Goal: Information Seeking & Learning: Learn about a topic

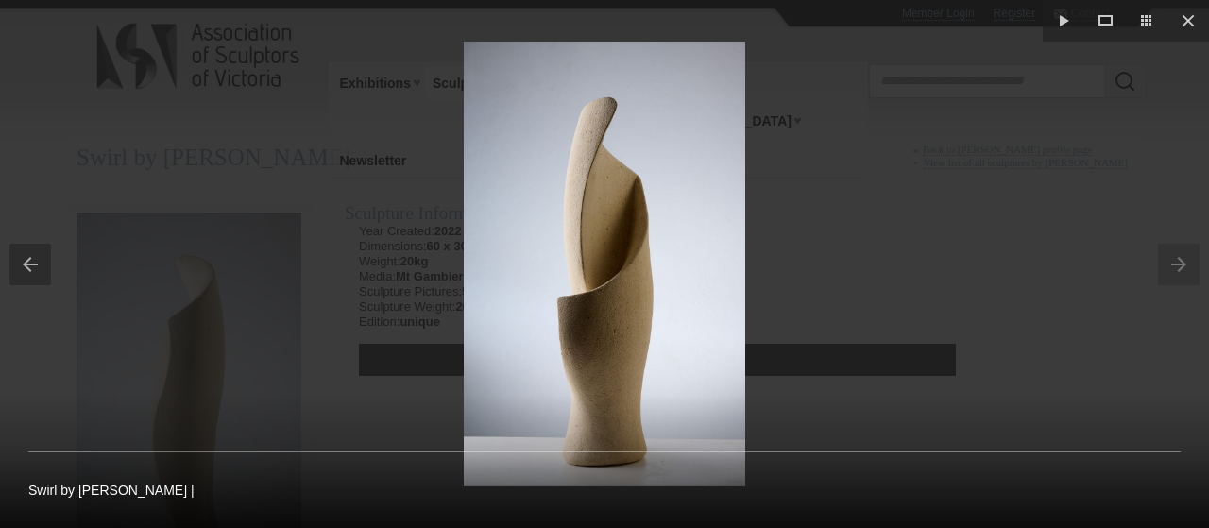
click at [28, 265] on button at bounding box center [25, 264] width 51 height 94
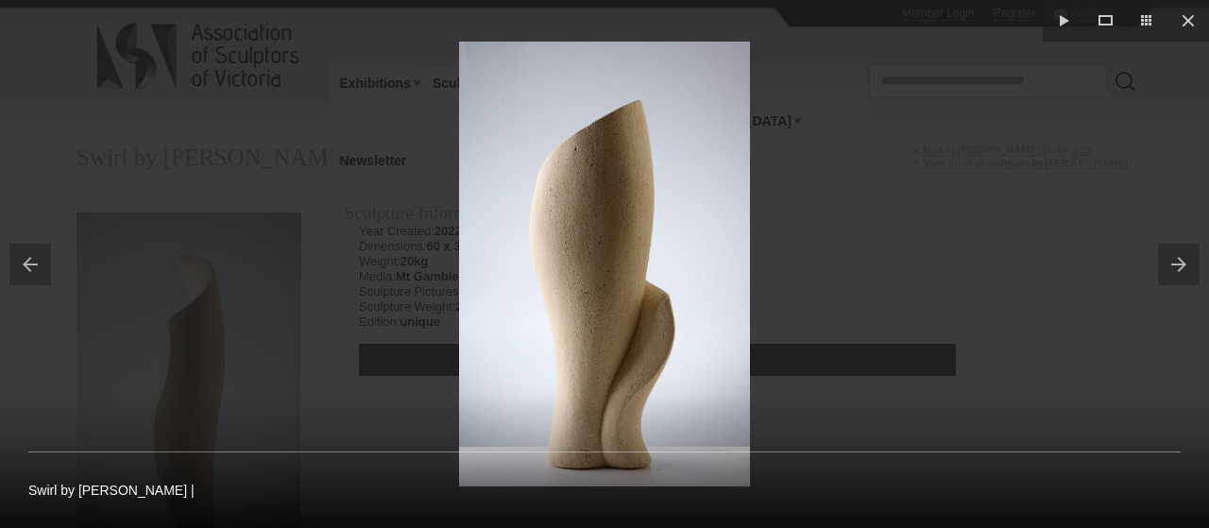
click at [28, 265] on button at bounding box center [25, 264] width 51 height 94
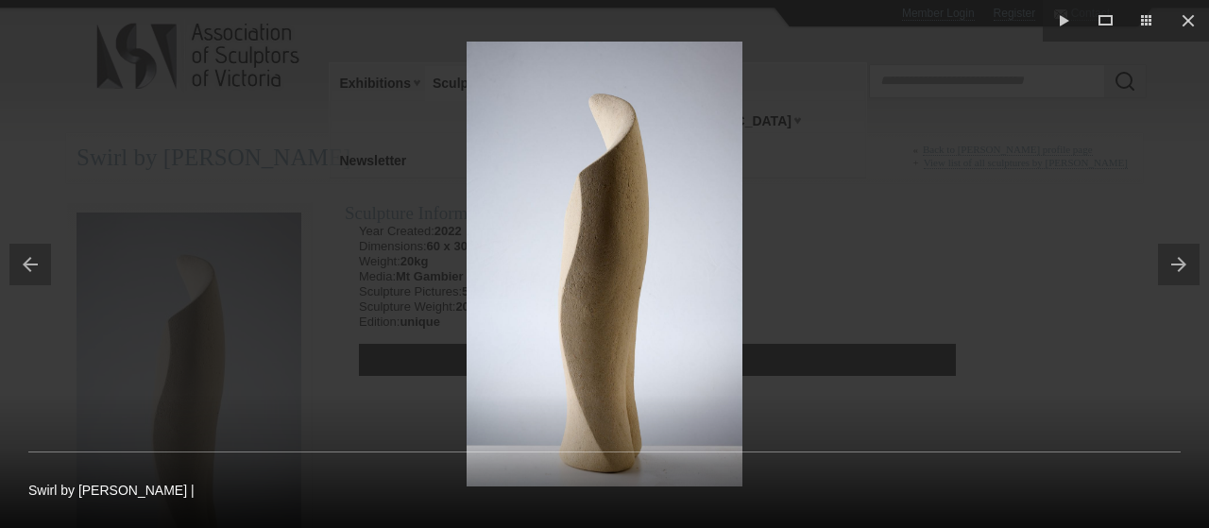
click at [28, 265] on button at bounding box center [25, 264] width 51 height 94
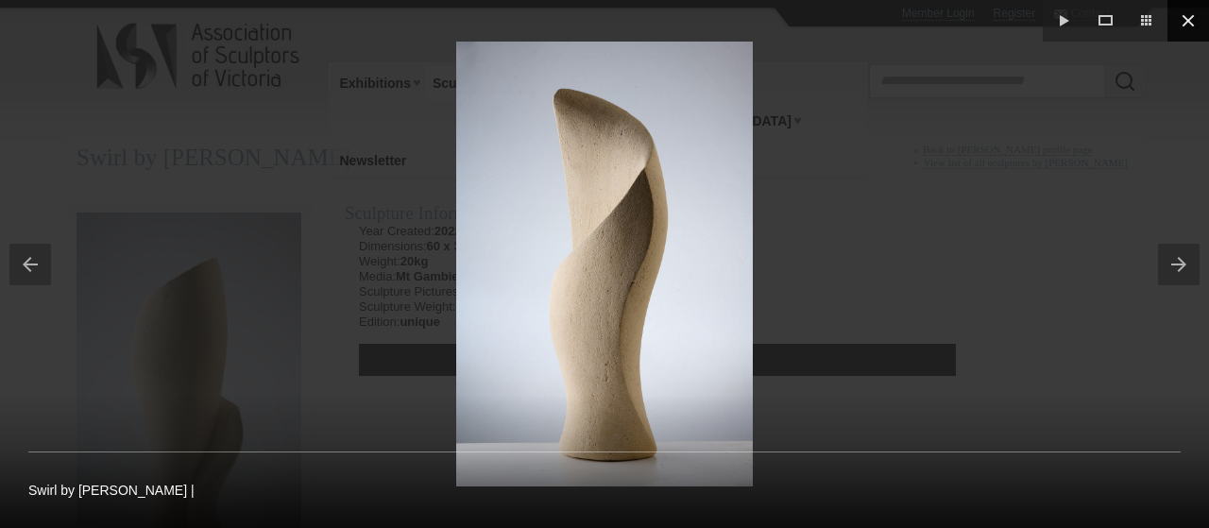
click at [1187, 22] on button at bounding box center [1189, 21] width 42 height 42
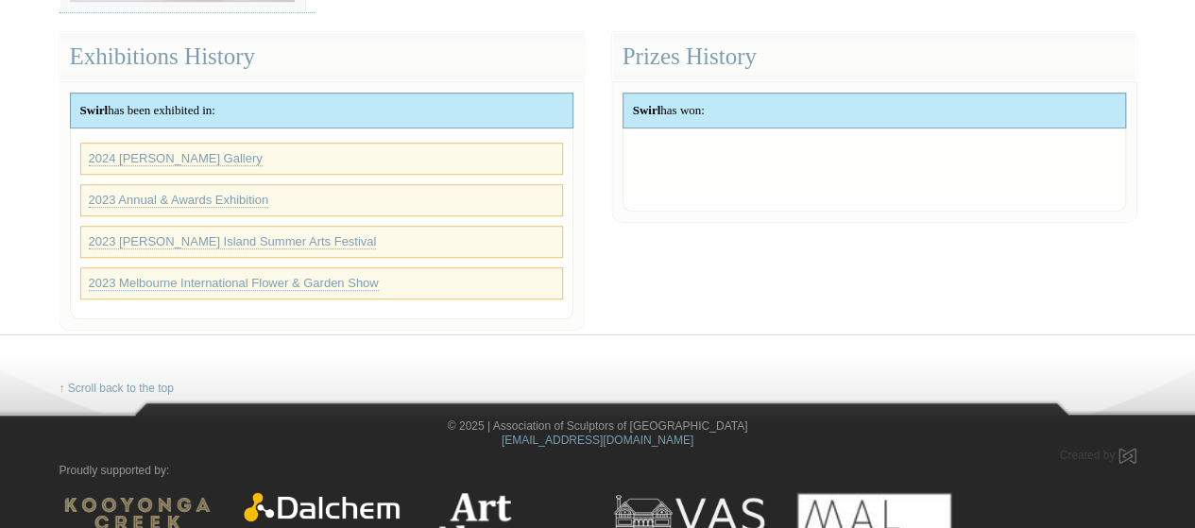
scroll to position [641, 0]
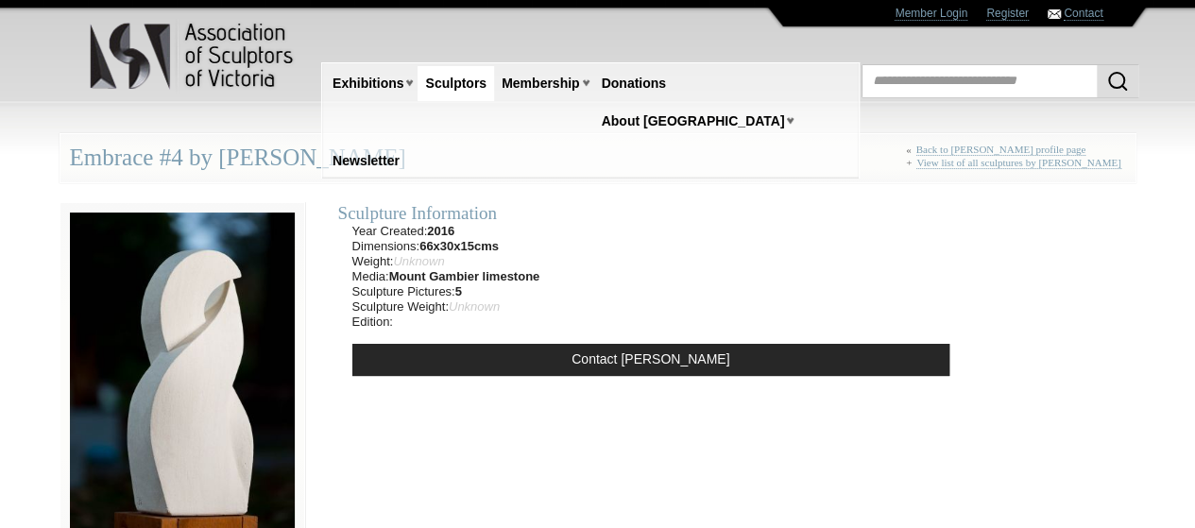
click at [224, 375] on img at bounding box center [183, 381] width 246 height 358
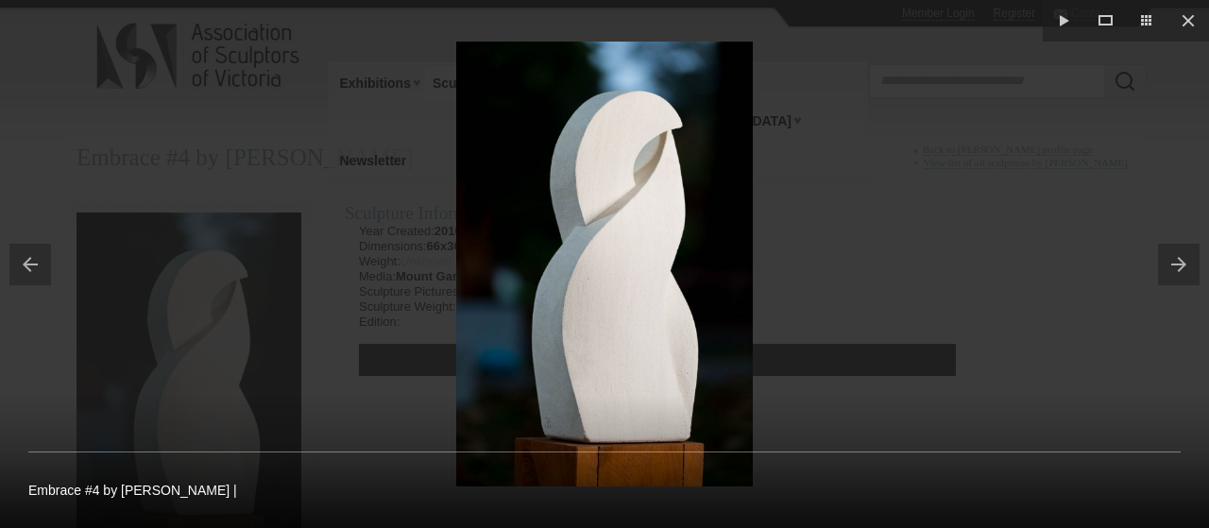
click at [1177, 264] on button at bounding box center [1183, 264] width 51 height 94
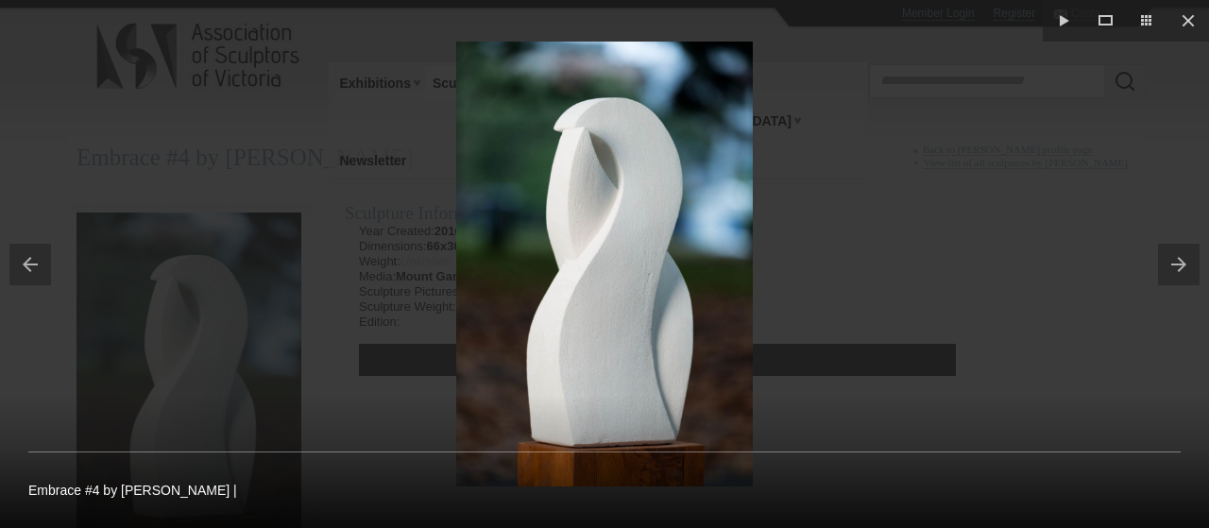
click at [1177, 264] on button at bounding box center [1183, 264] width 51 height 94
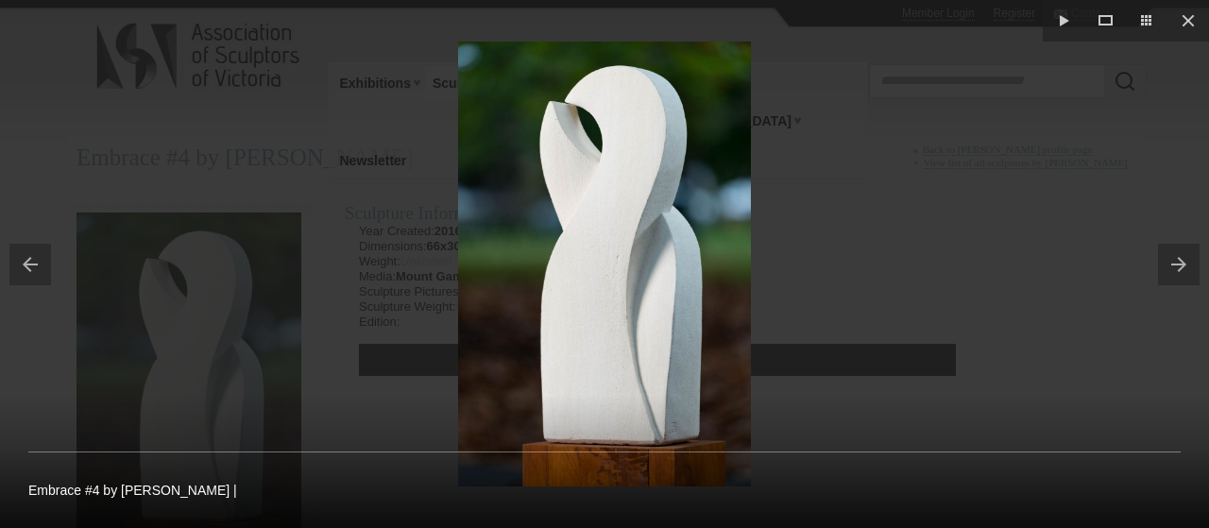
click at [1177, 264] on button at bounding box center [1183, 264] width 51 height 94
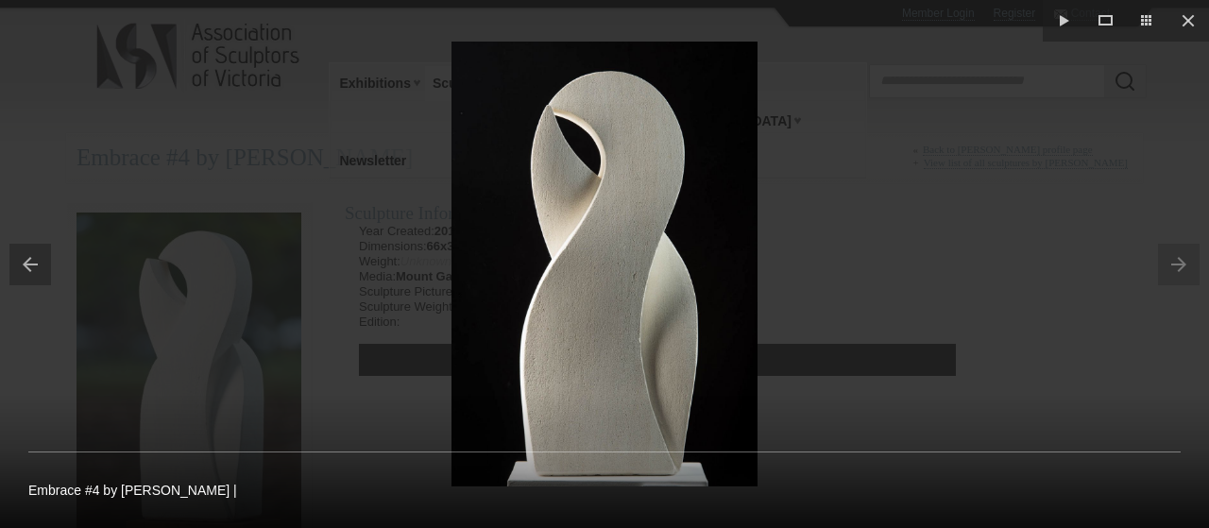
click at [37, 264] on button at bounding box center [25, 264] width 51 height 94
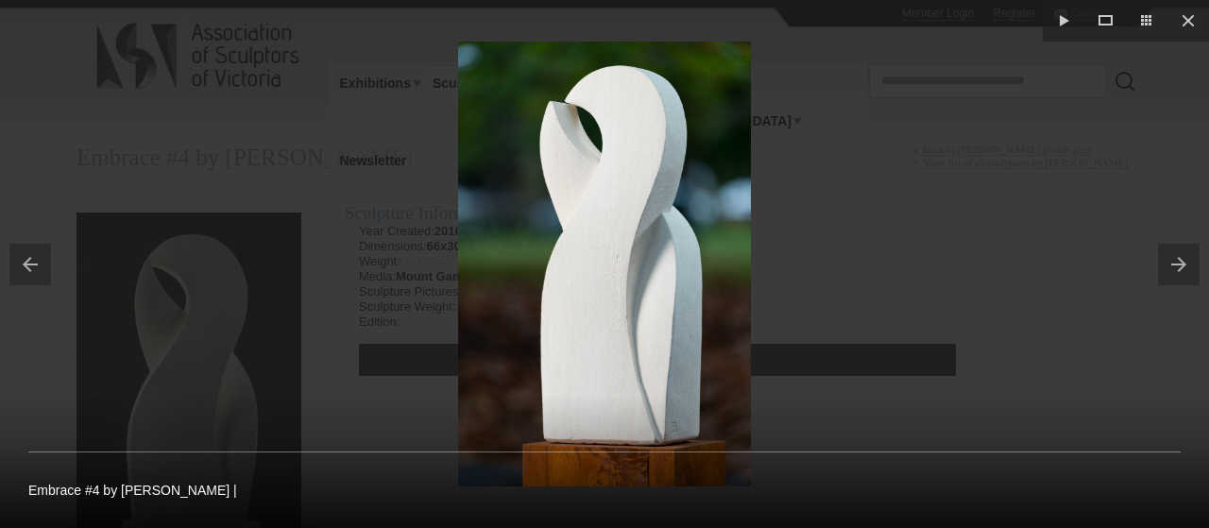
click at [23, 265] on button at bounding box center [25, 264] width 51 height 94
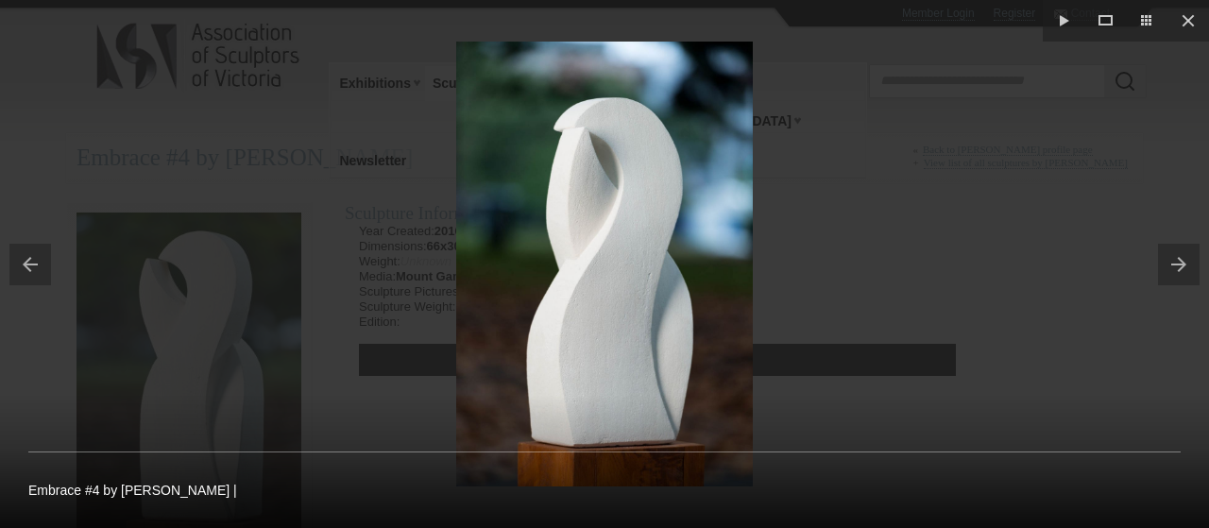
click at [31, 263] on button at bounding box center [25, 264] width 51 height 94
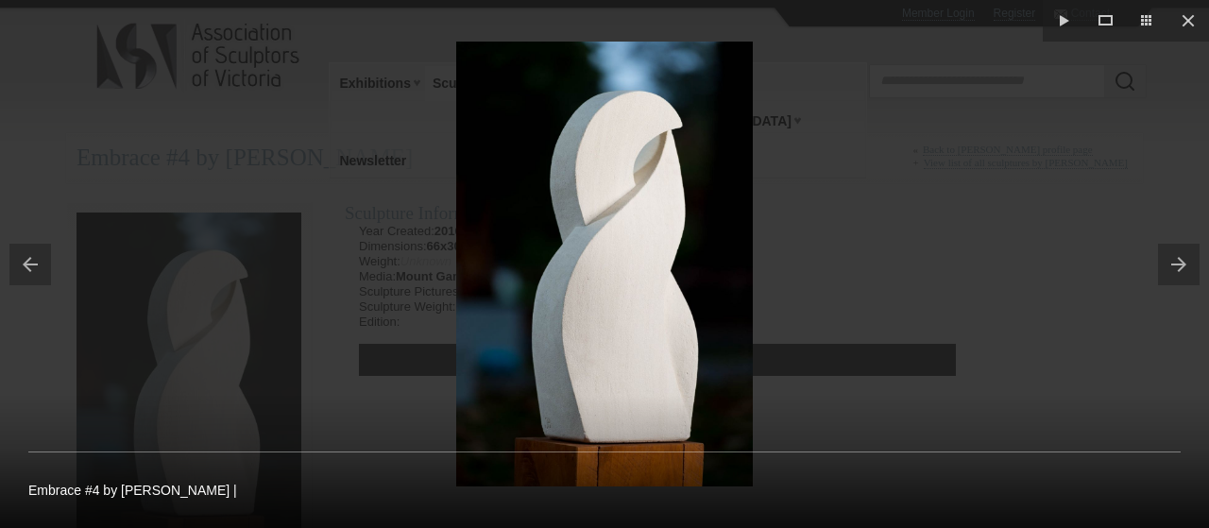
click at [33, 256] on button at bounding box center [25, 264] width 51 height 94
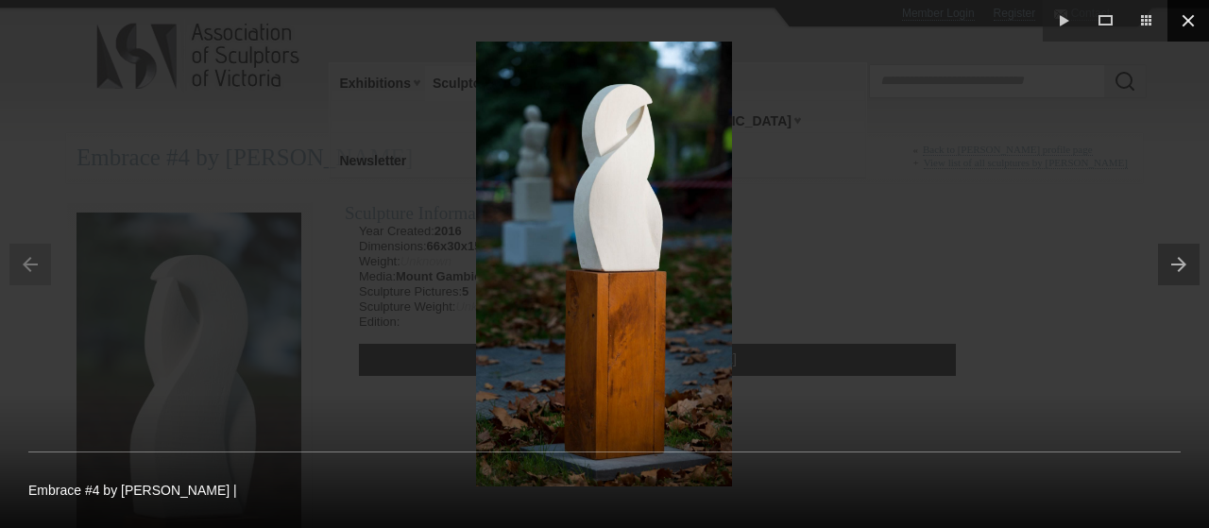
click at [1188, 21] on button at bounding box center [1189, 21] width 42 height 42
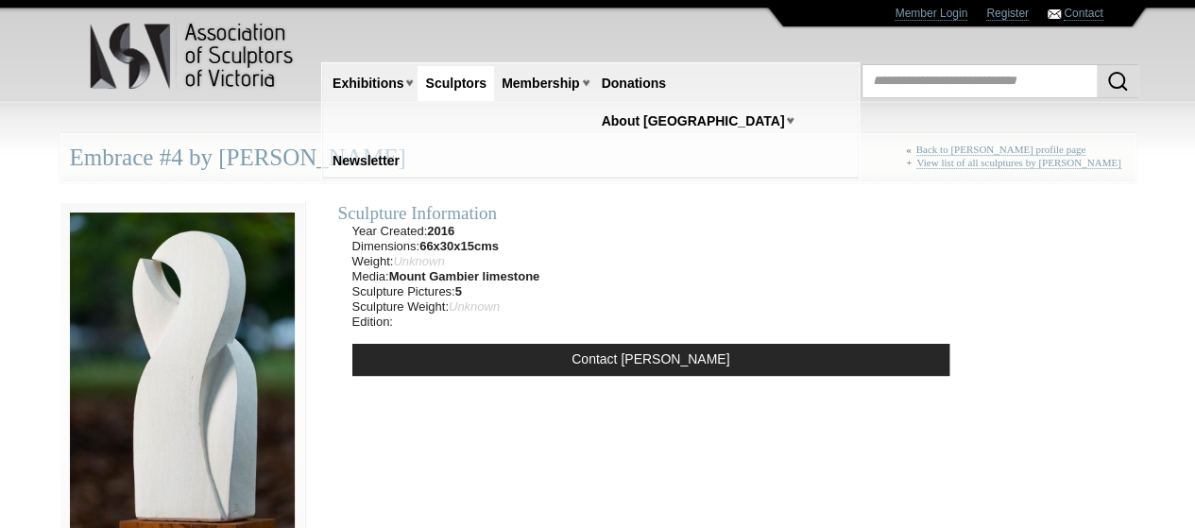
drag, startPoint x: 60, startPoint y: 154, endPoint x: 385, endPoint y: 153, distance: 325.9
click at [385, 153] on div "Embrace #4 by John Bishop « Back to John Bishop profile page + View list of all…" at bounding box center [598, 158] width 1077 height 50
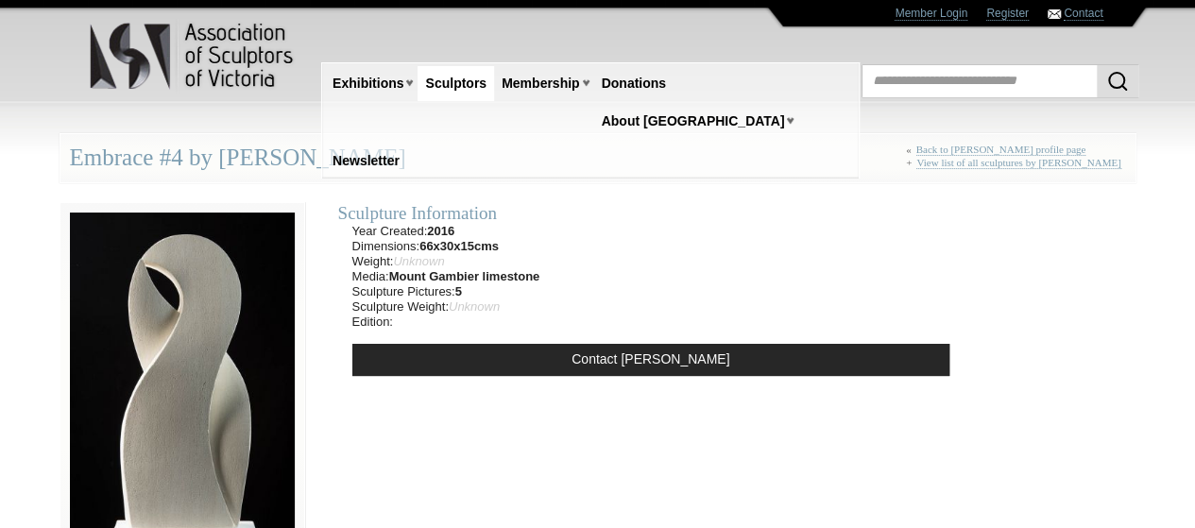
copy div "Embrace #4 by John Bishop"
drag, startPoint x: 353, startPoint y: 235, endPoint x: 520, endPoint y: 304, distance: 180.9
click at [520, 304] on ul "Year Created: 2016 Dimensions: 66x30x15cms Weight: Unknown Media: Mount Gambier…" at bounding box center [446, 277] width 216 height 106
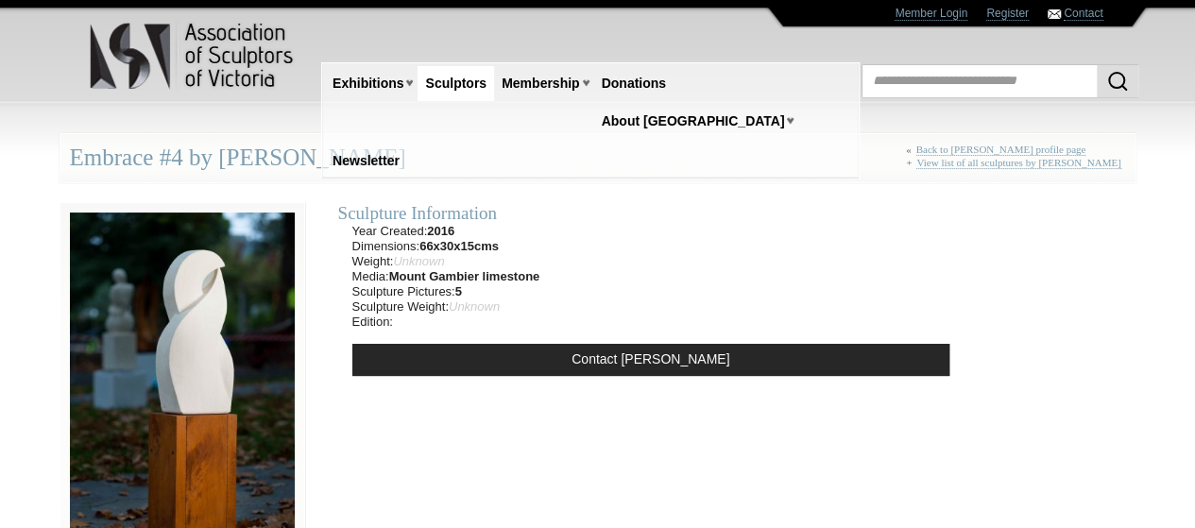
copy ul "Year Created: 2016 Dimensions: 66x30x15cms Weight: Unknown Media: Mount Gambier…"
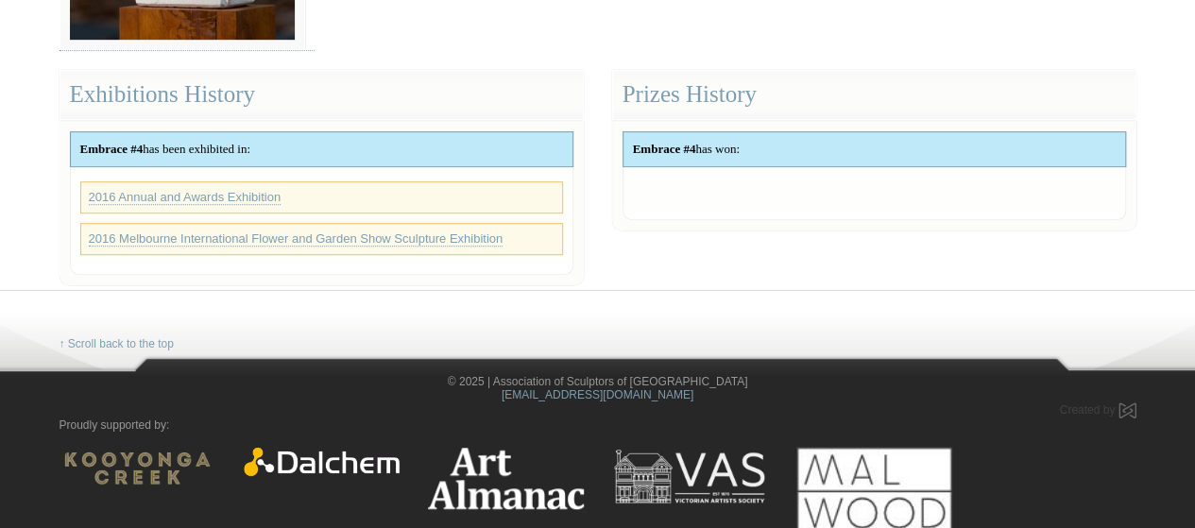
scroll to position [535, 0]
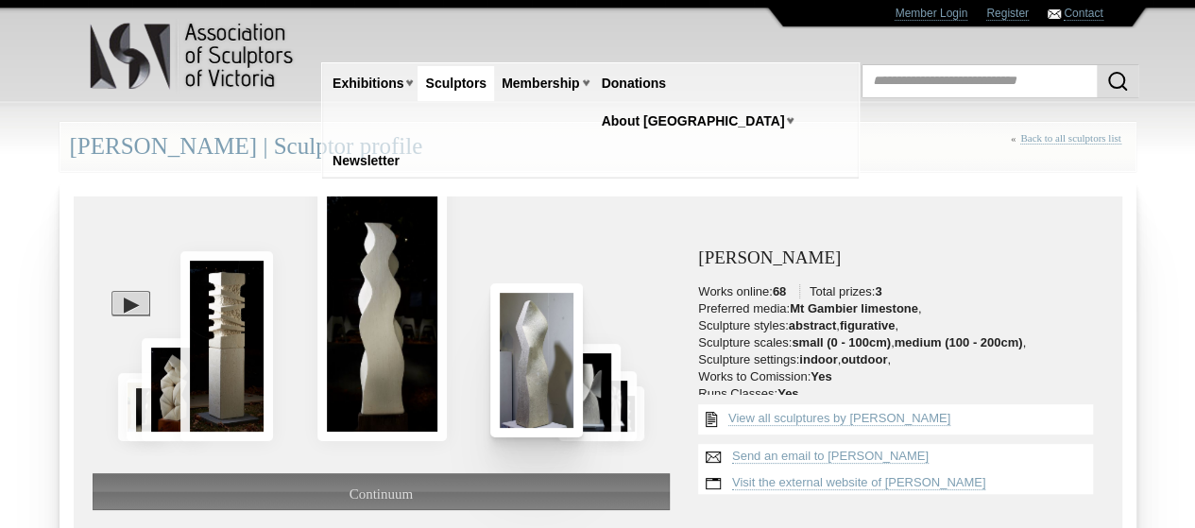
click at [538, 355] on img at bounding box center [536, 360] width 93 height 154
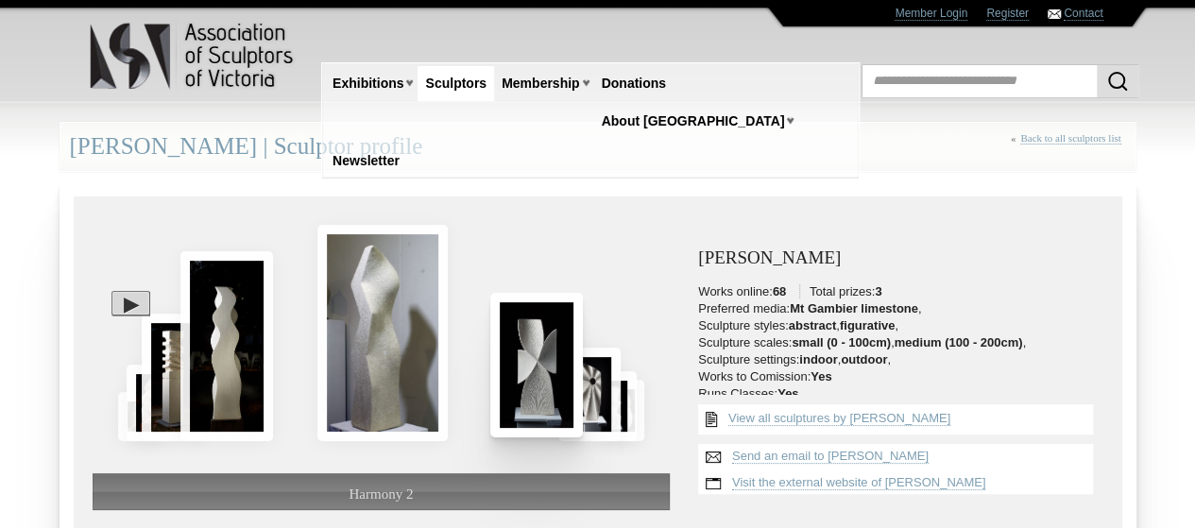
click at [544, 352] on img at bounding box center [536, 365] width 93 height 144
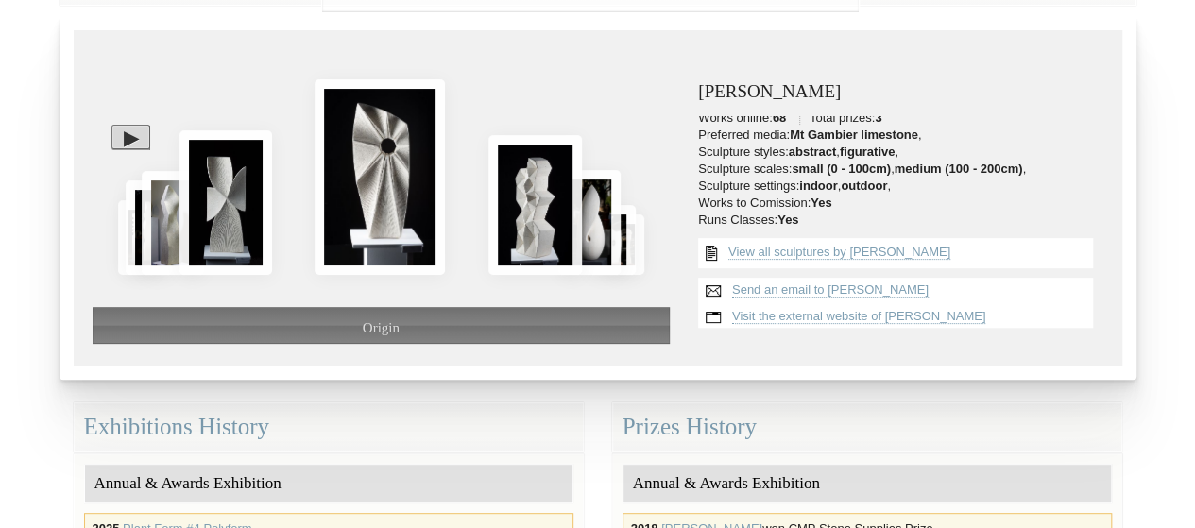
scroll to position [94, 0]
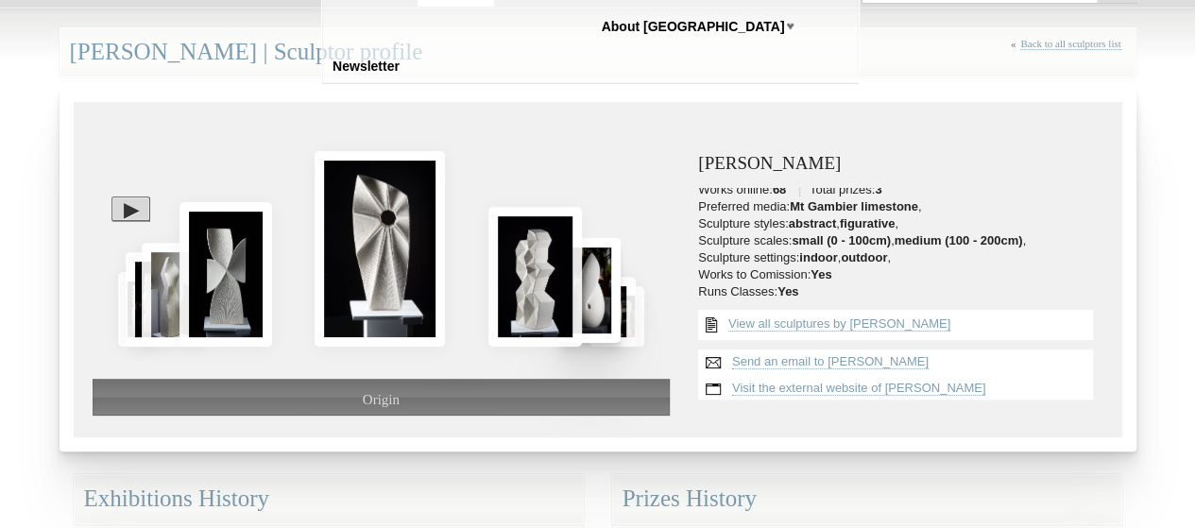
click at [597, 301] on img at bounding box center [589, 290] width 62 height 104
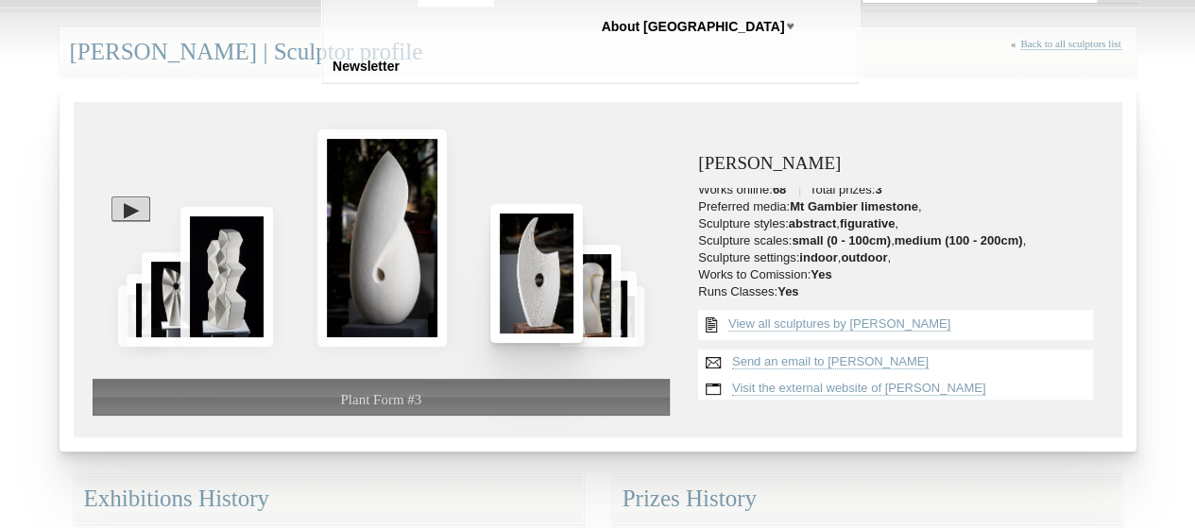
click at [535, 301] on img at bounding box center [536, 273] width 93 height 139
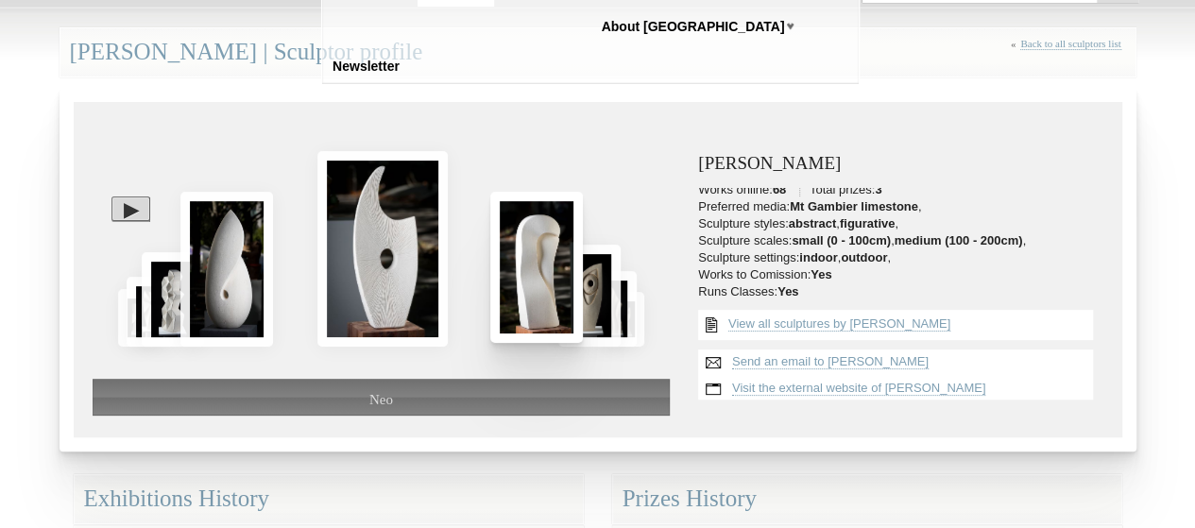
click at [535, 301] on img at bounding box center [536, 267] width 93 height 151
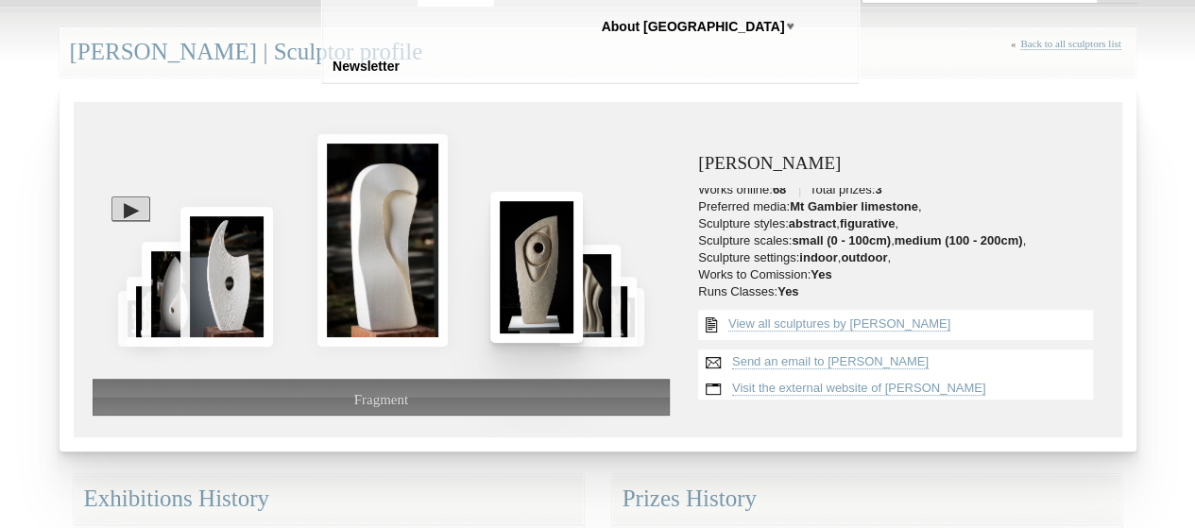
click at [546, 297] on img at bounding box center [536, 267] width 93 height 151
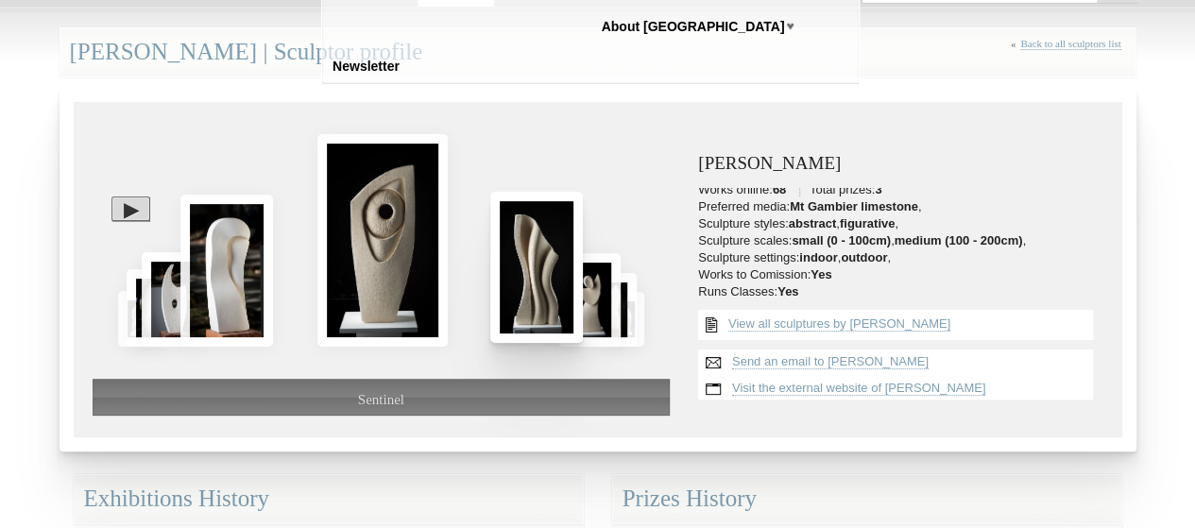
click at [543, 298] on img at bounding box center [536, 267] width 93 height 151
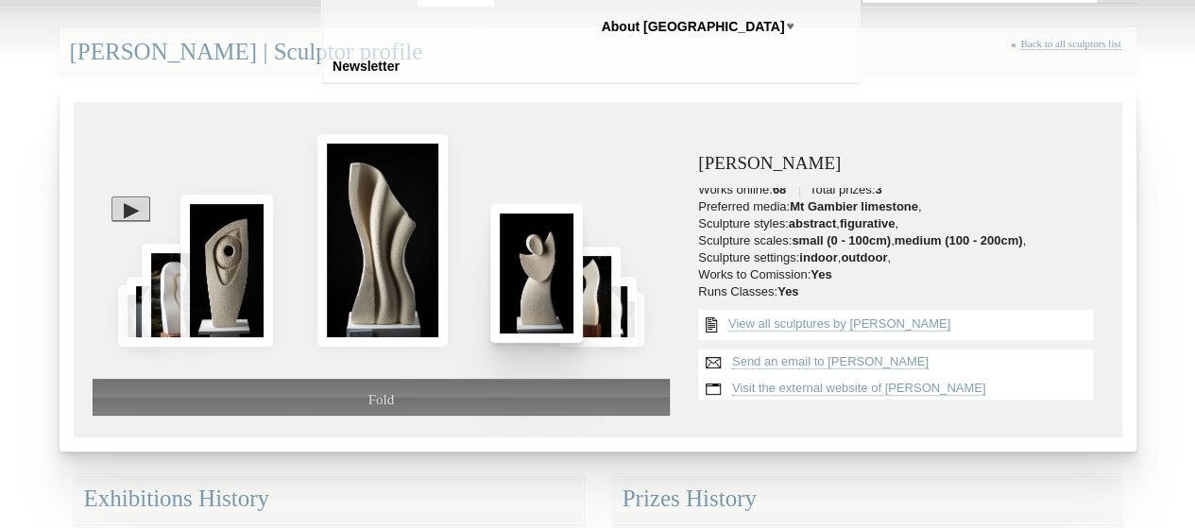
click at [548, 298] on img at bounding box center [536, 273] width 93 height 139
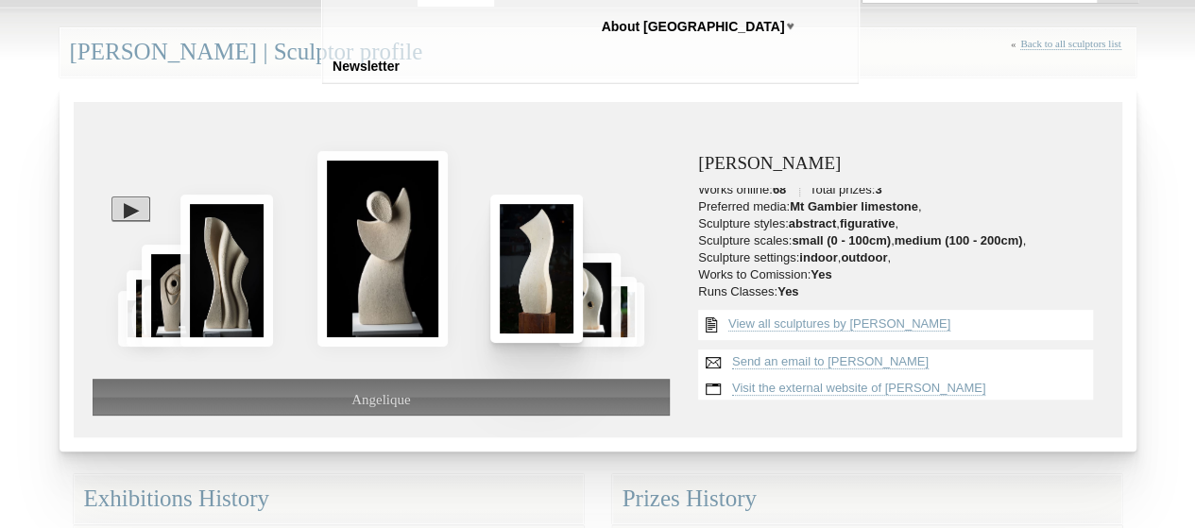
click at [540, 294] on img at bounding box center [536, 268] width 93 height 147
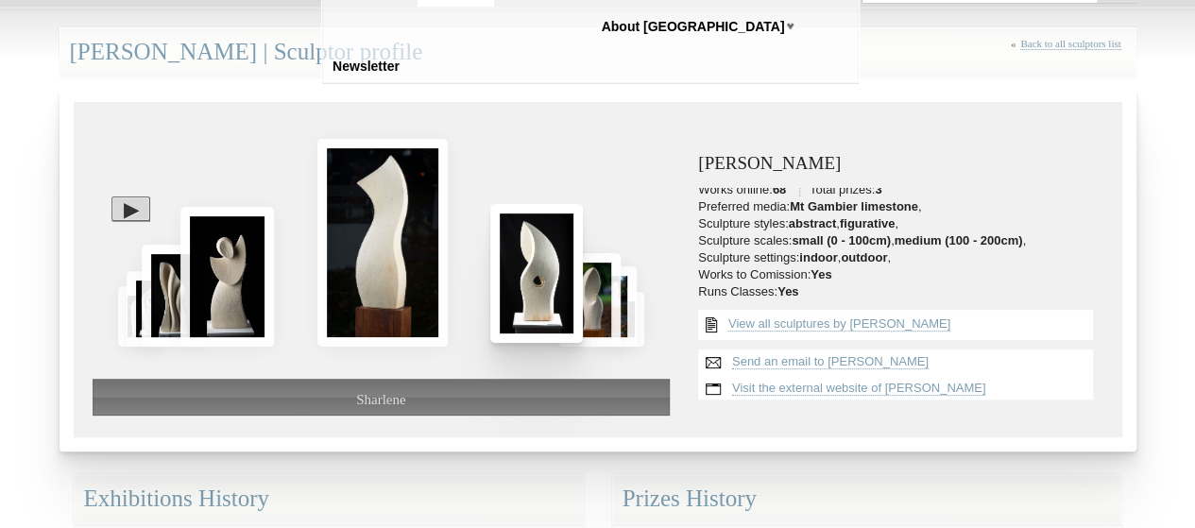
click at [556, 292] on img at bounding box center [536, 273] width 93 height 139
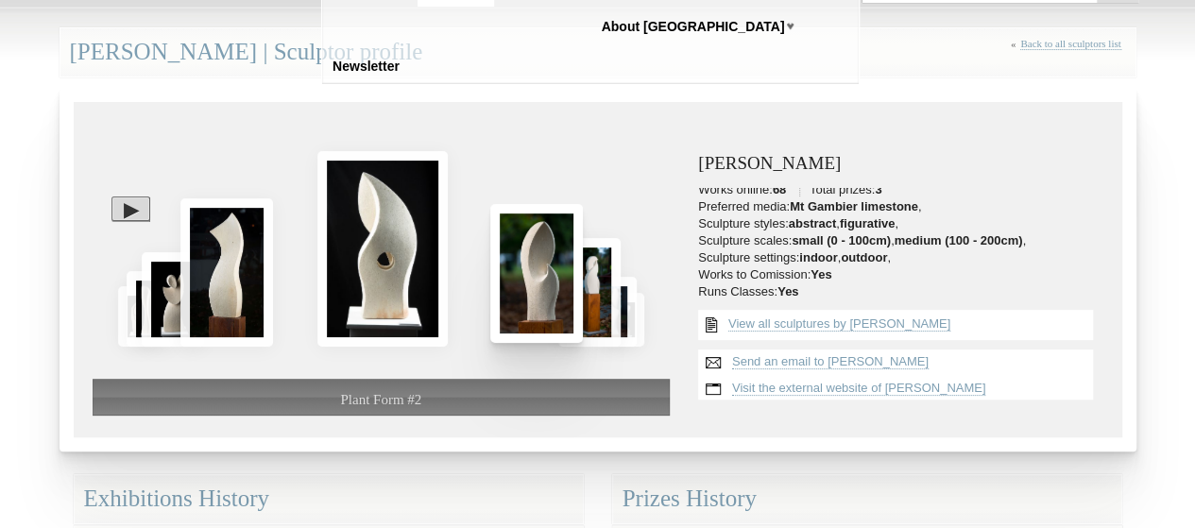
click at [556, 292] on img at bounding box center [536, 273] width 93 height 139
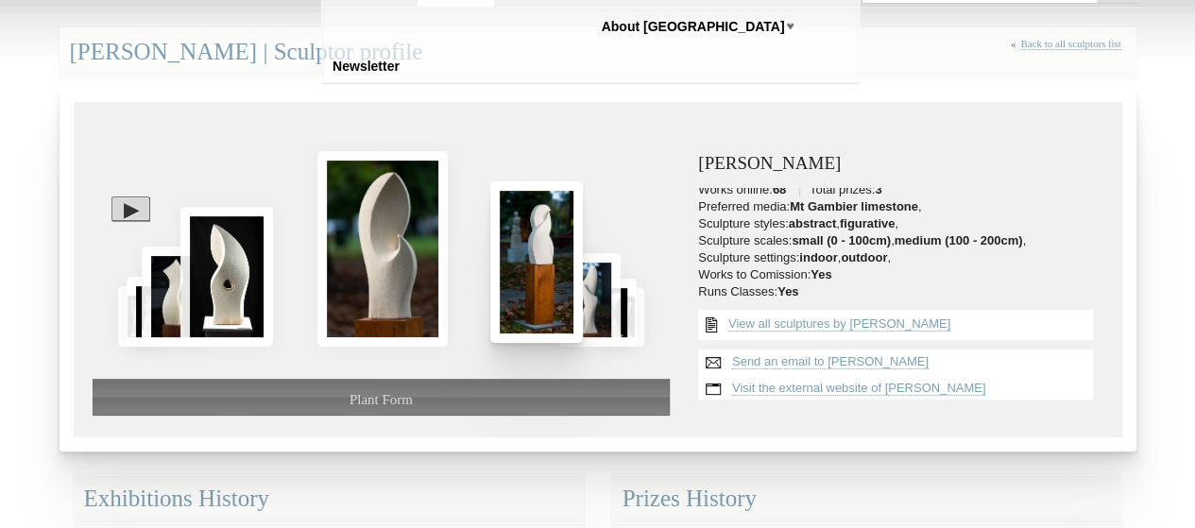
click at [552, 292] on img at bounding box center [536, 261] width 93 height 161
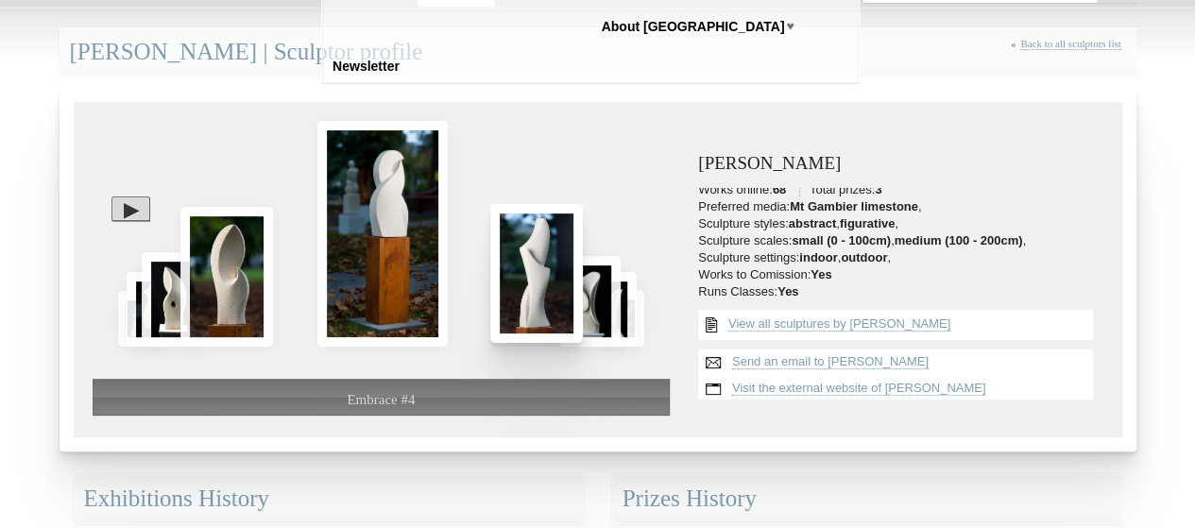
click at [552, 292] on img at bounding box center [536, 273] width 93 height 139
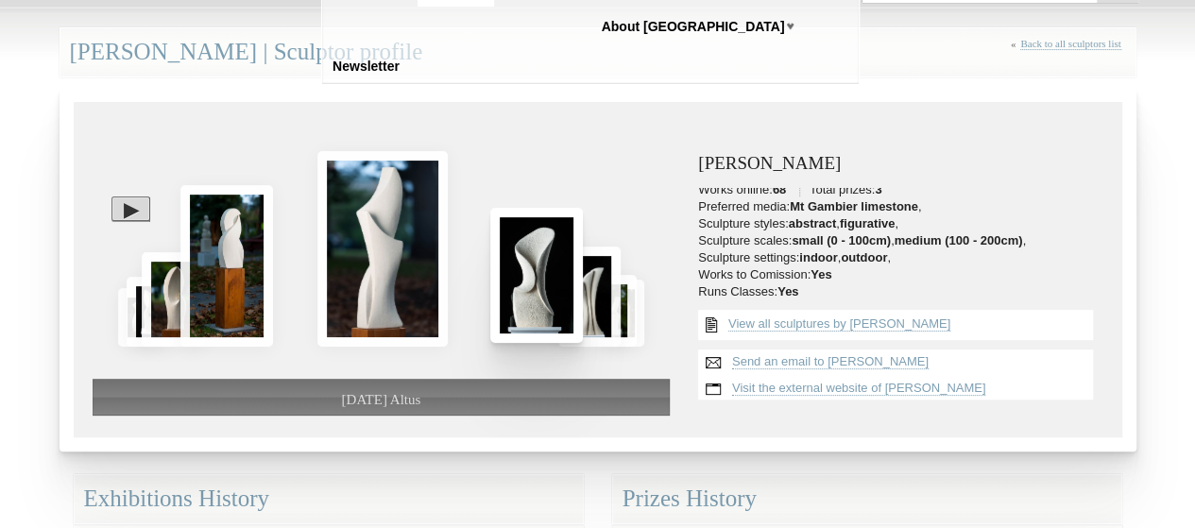
click at [553, 292] on img at bounding box center [536, 275] width 93 height 135
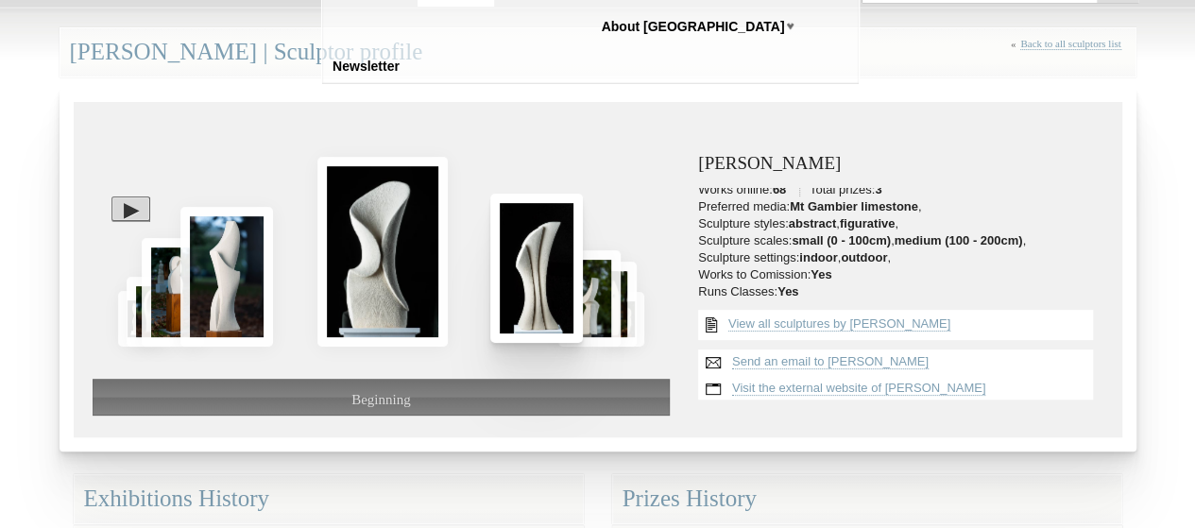
click at [554, 291] on img at bounding box center [536, 268] width 93 height 149
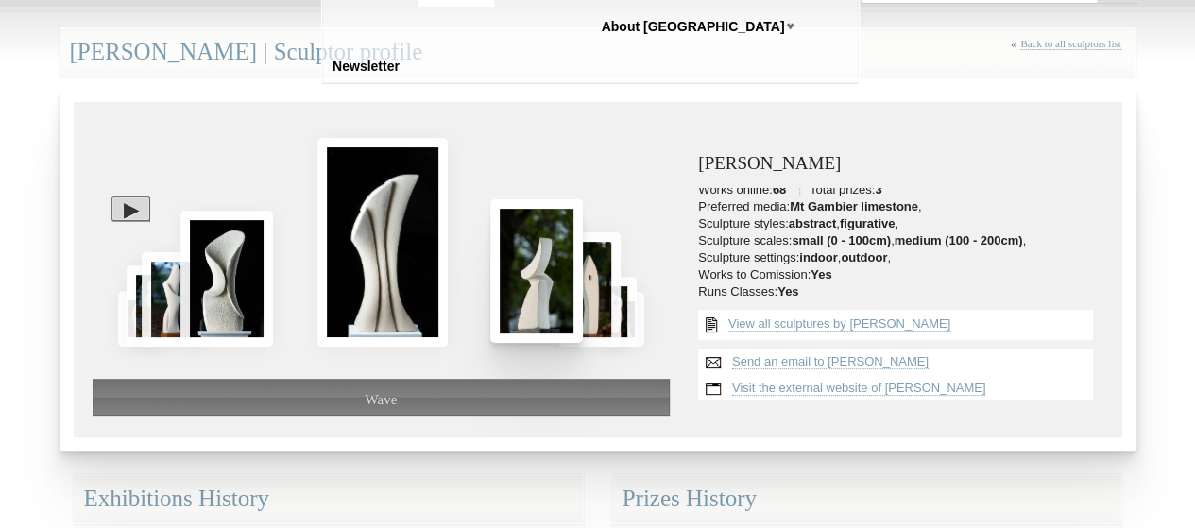
click at [559, 293] on img at bounding box center [536, 270] width 93 height 143
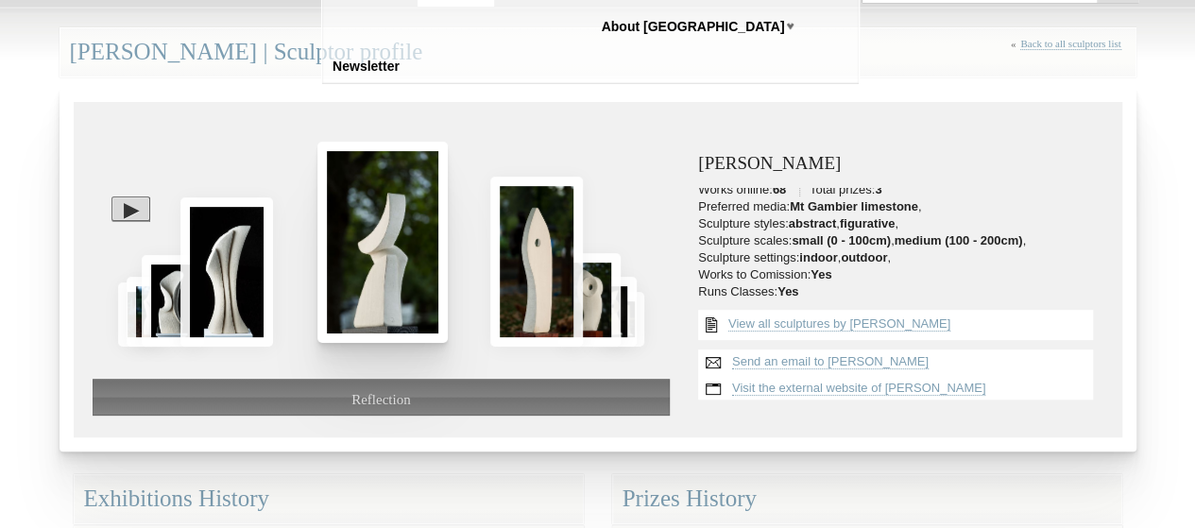
click at [410, 282] on img at bounding box center [382, 242] width 130 height 201
click at [408, 282] on img at bounding box center [382, 242] width 130 height 201
click at [397, 282] on img at bounding box center [382, 242] width 130 height 201
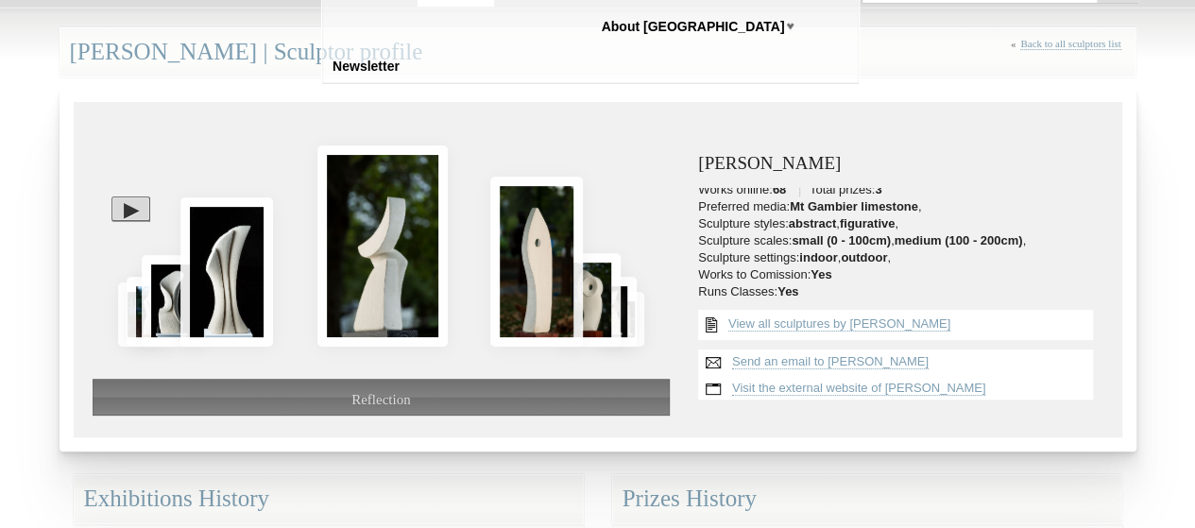
click at [121, 207] on div at bounding box center [130, 208] width 39 height 25
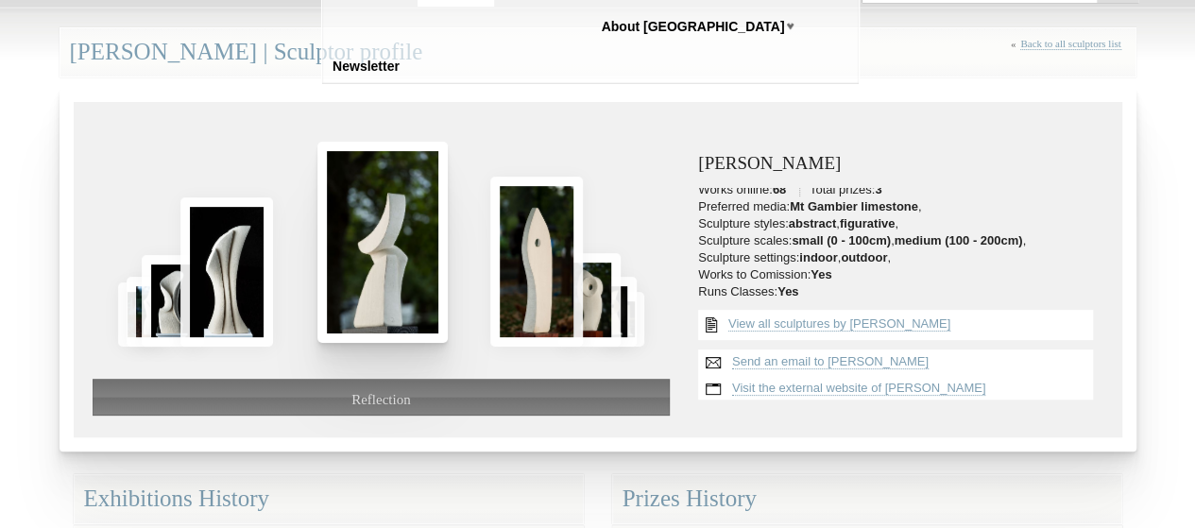
click at [383, 264] on img at bounding box center [382, 242] width 130 height 201
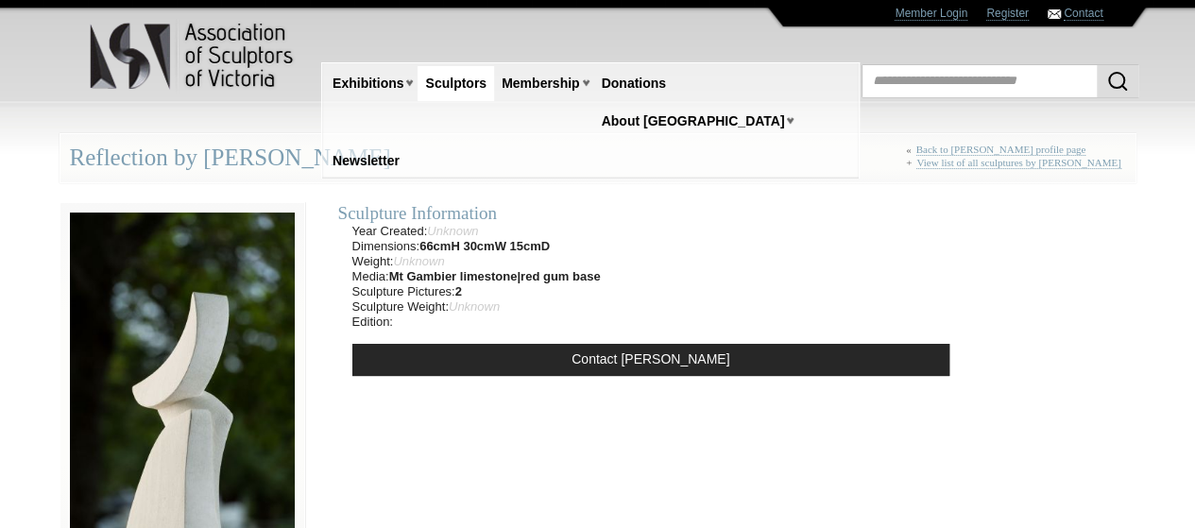
click at [225, 378] on img at bounding box center [183, 386] width 246 height 368
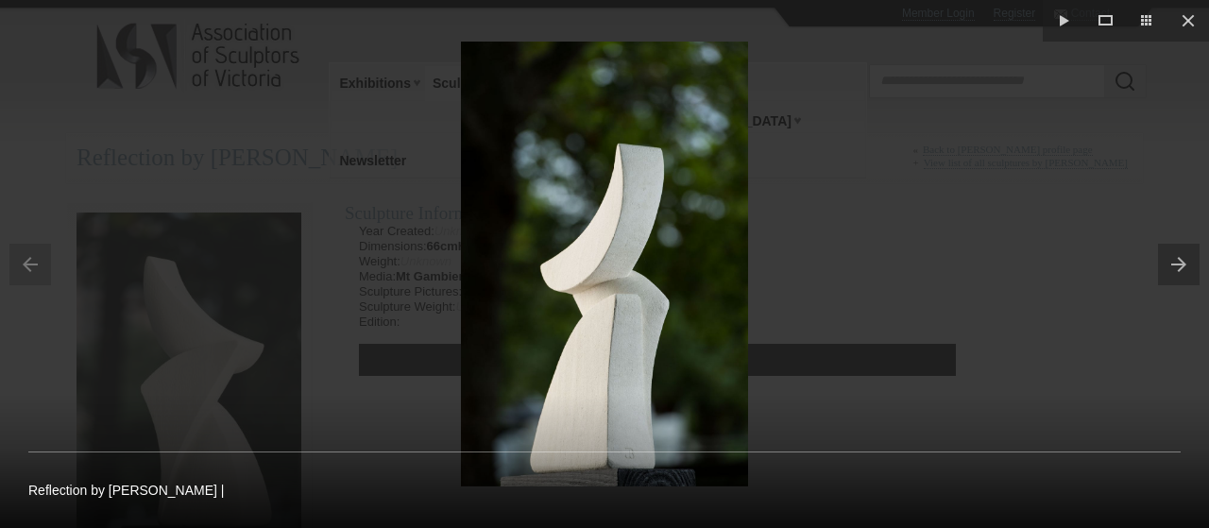
click at [1176, 257] on button at bounding box center [1183, 264] width 51 height 94
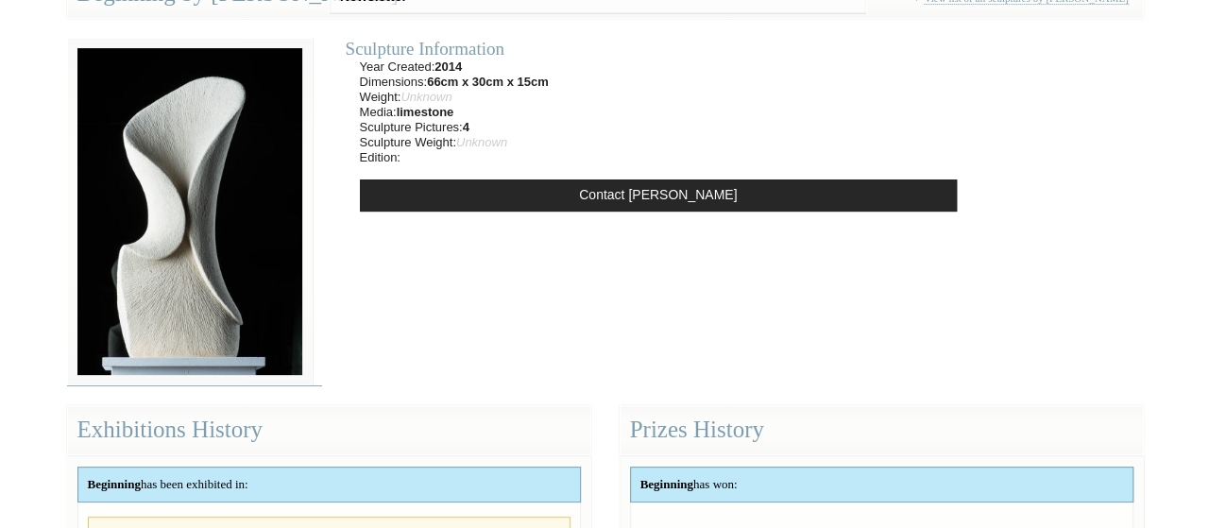
scroll to position [189, 0]
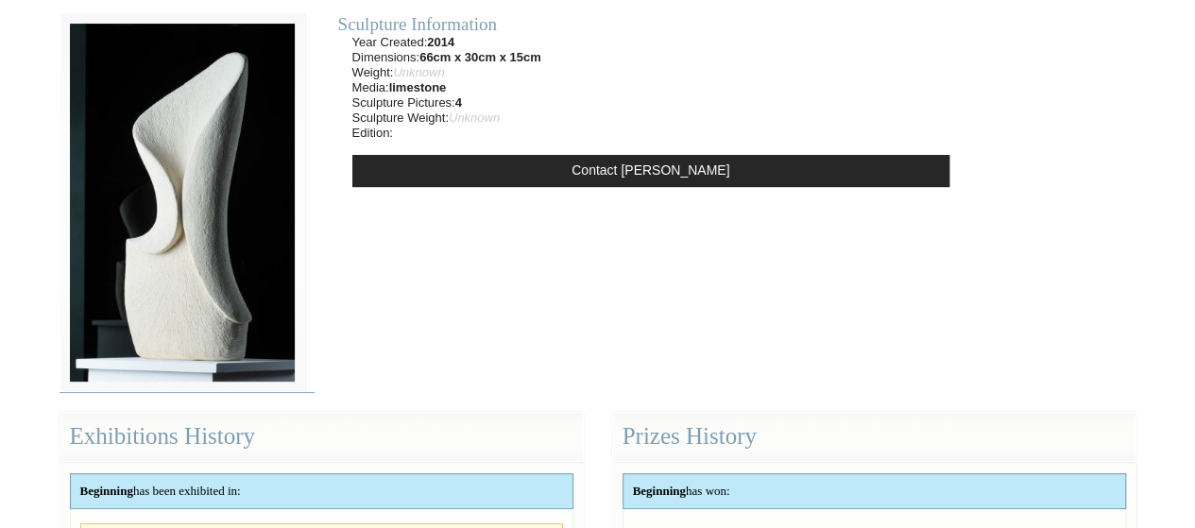
click at [166, 273] on img at bounding box center [183, 202] width 246 height 379
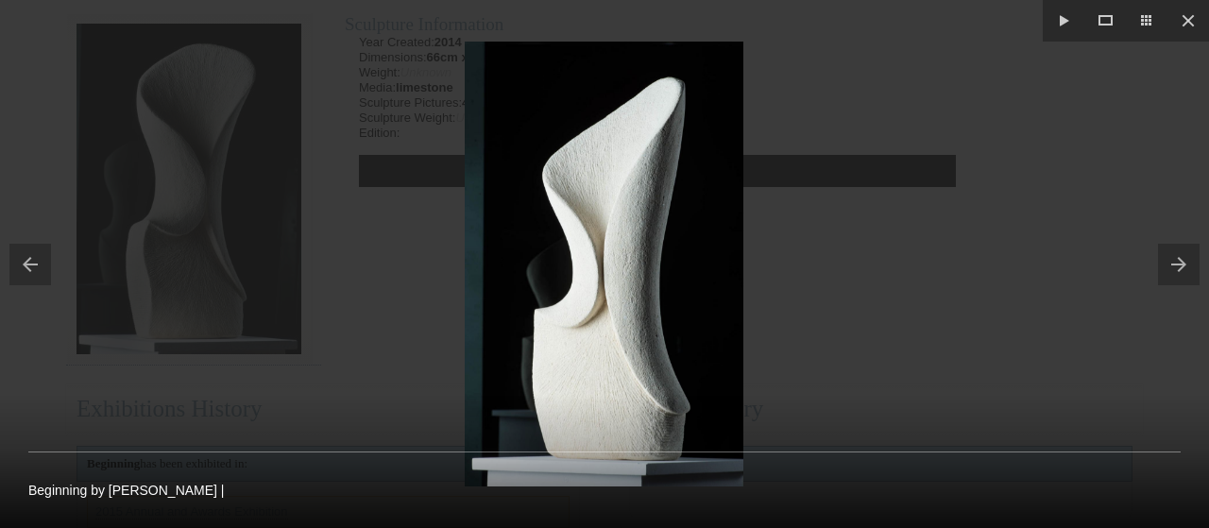
click at [1176, 263] on button at bounding box center [1183, 264] width 51 height 94
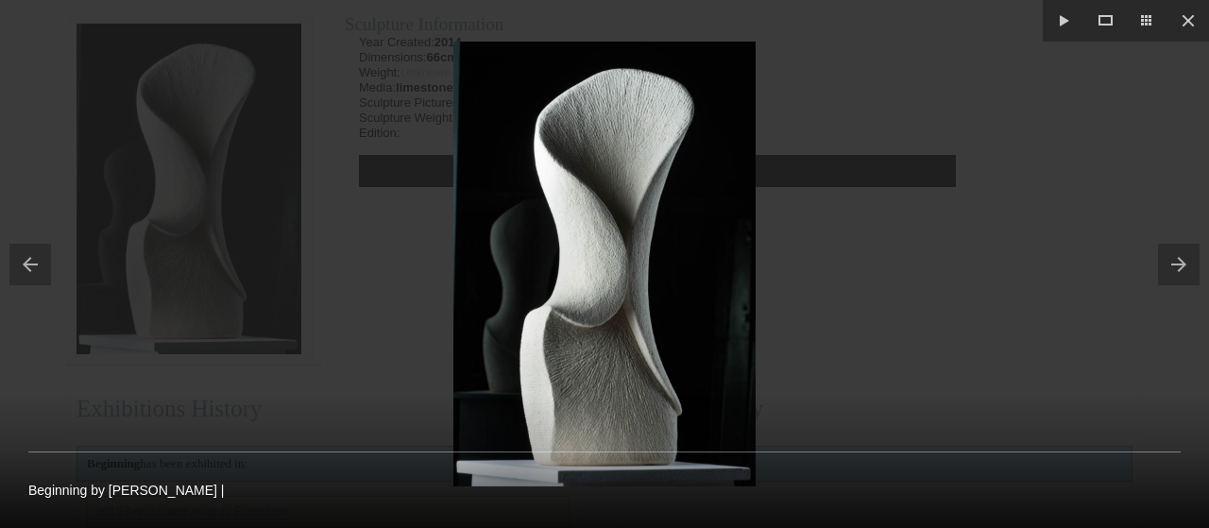
click at [1168, 264] on button at bounding box center [1183, 264] width 51 height 94
